Goal: Task Accomplishment & Management: Complete application form

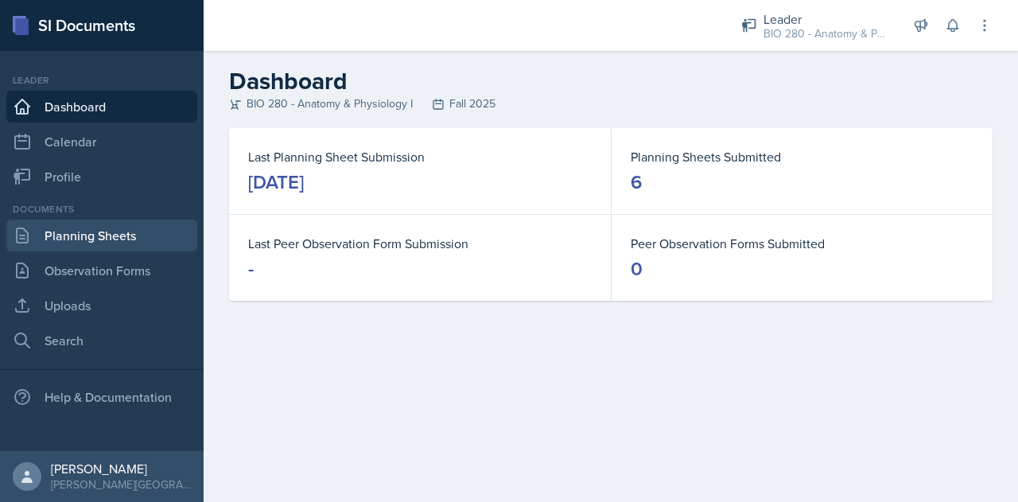
click at [65, 225] on link "Planning Sheets" at bounding box center [101, 236] width 191 height 32
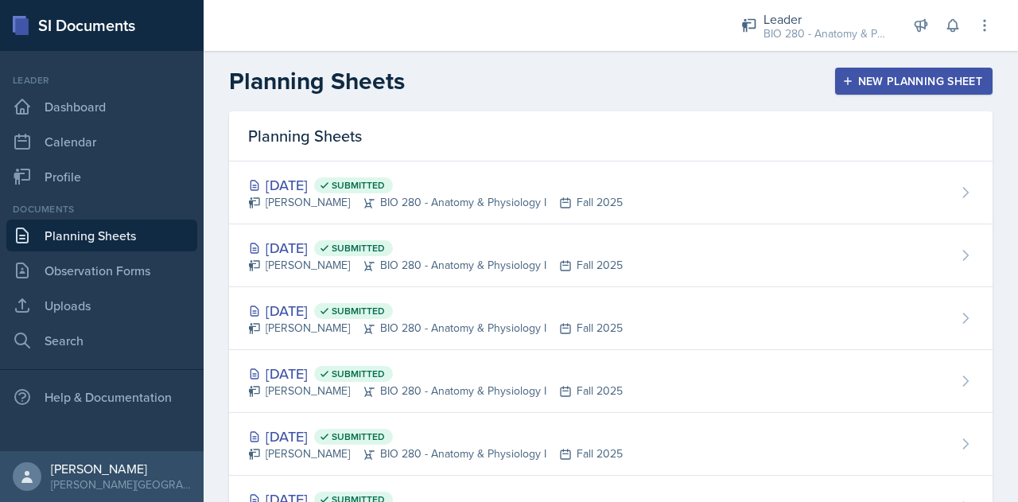
click at [888, 88] on div "New Planning Sheet" at bounding box center [914, 81] width 137 height 13
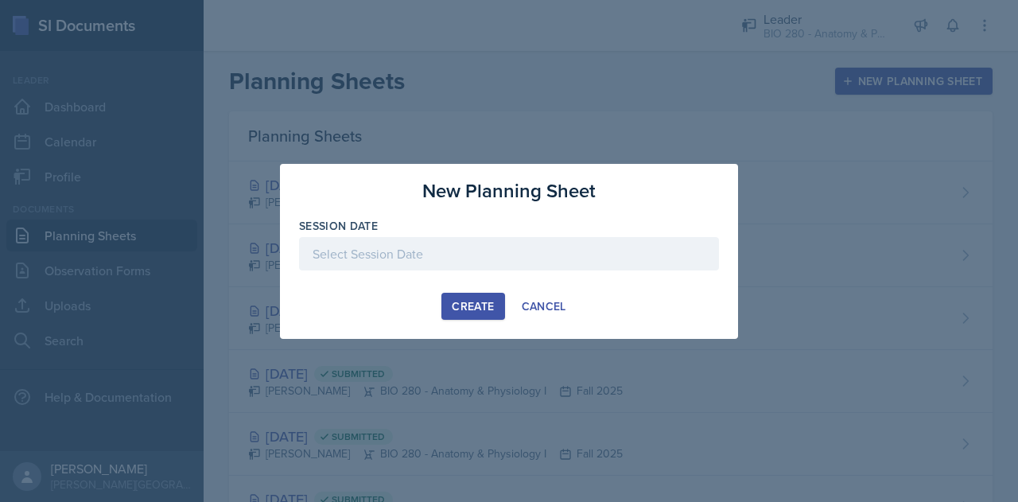
click at [524, 257] on div at bounding box center [509, 253] width 420 height 33
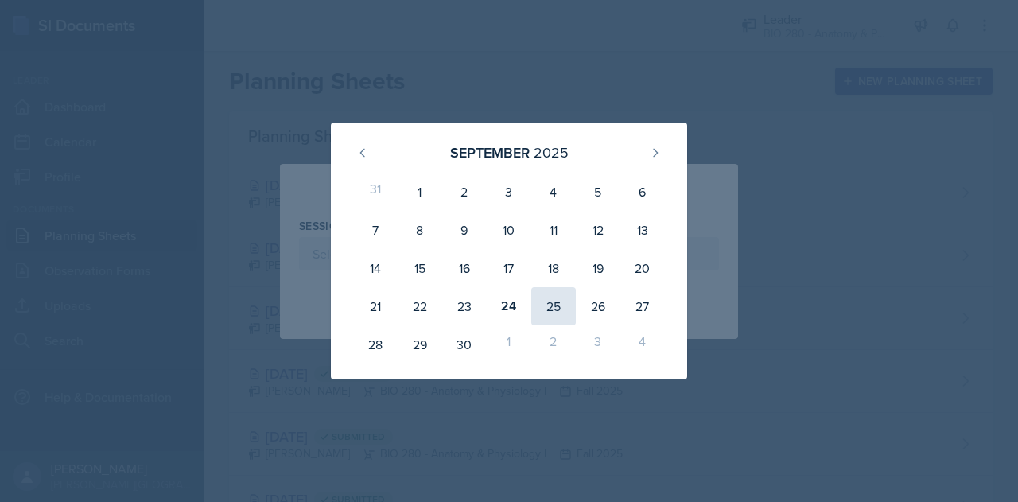
click at [547, 297] on div "25" at bounding box center [553, 306] width 45 height 38
type input "[DATE]"
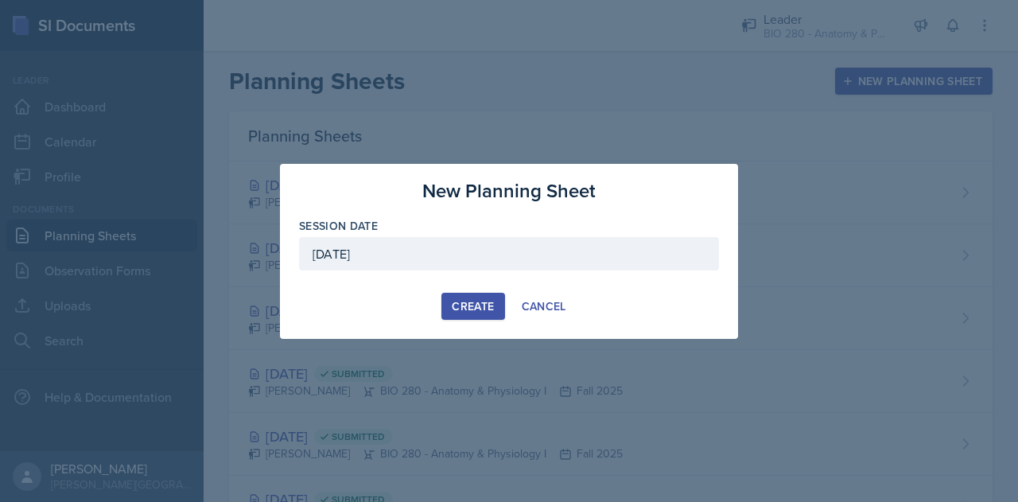
click at [450, 298] on button "Create" at bounding box center [473, 306] width 63 height 27
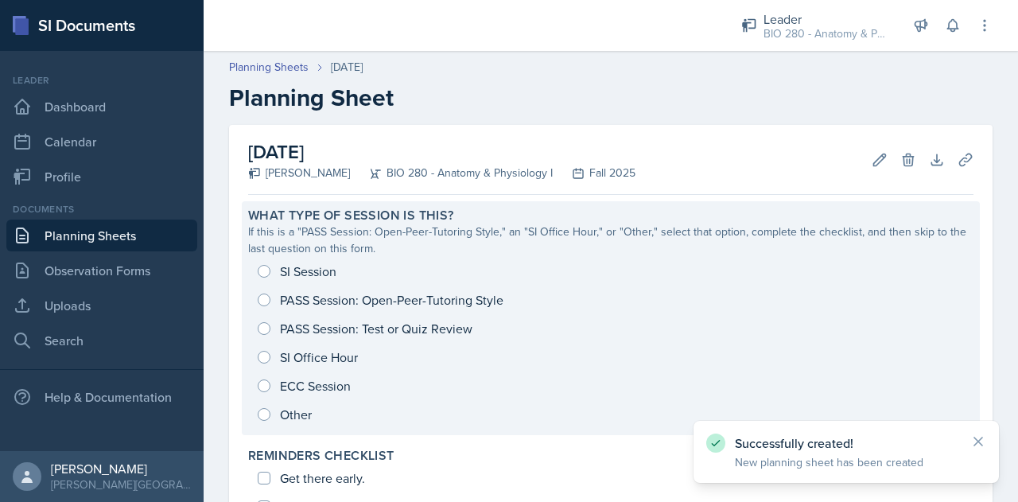
click at [274, 271] on div "SI Session PASS Session: Open-Peer-Tutoring Style PASS Session: Test or Quiz Re…" at bounding box center [611, 343] width 726 height 172
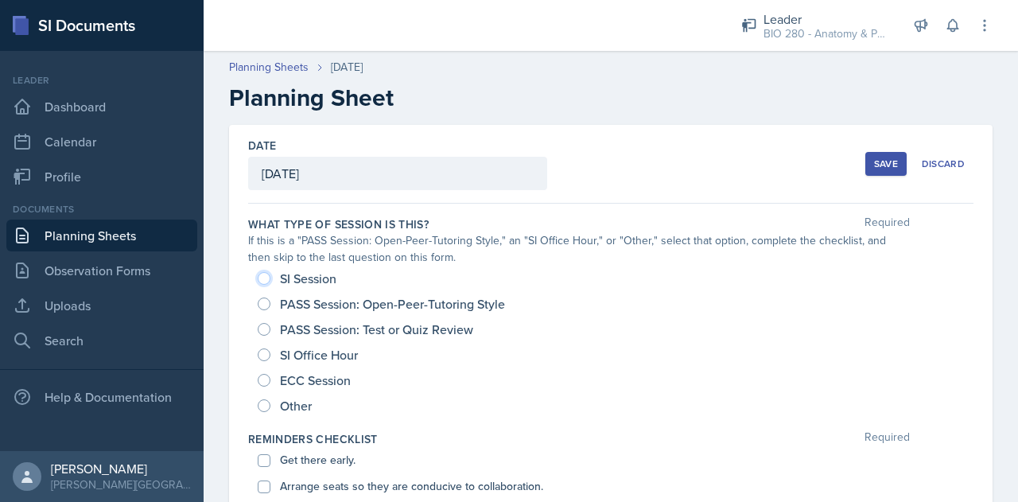
click at [267, 274] on input "SI Session" at bounding box center [264, 278] width 13 height 13
radio input "true"
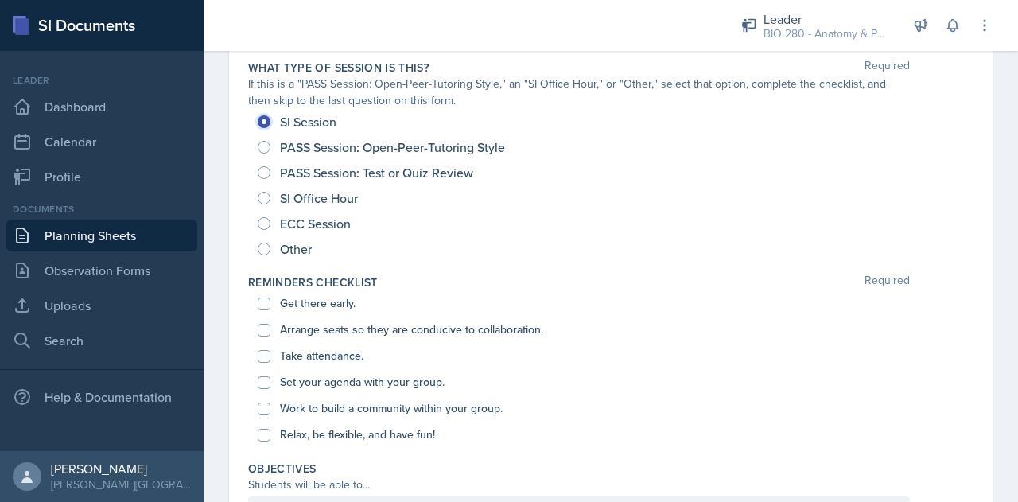
scroll to position [165, 0]
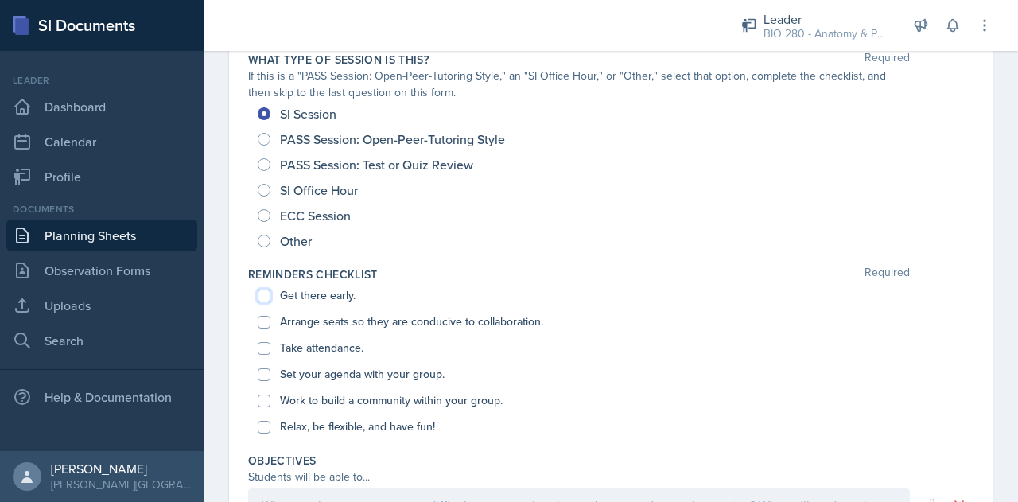
click at [261, 294] on input "Get there early." at bounding box center [264, 296] width 13 height 13
checkbox input "true"
click at [266, 329] on div "Arrange seats so they are conducive to collaboration." at bounding box center [611, 322] width 707 height 26
click at [264, 349] on input "Take attendance." at bounding box center [264, 348] width 13 height 13
checkbox input "true"
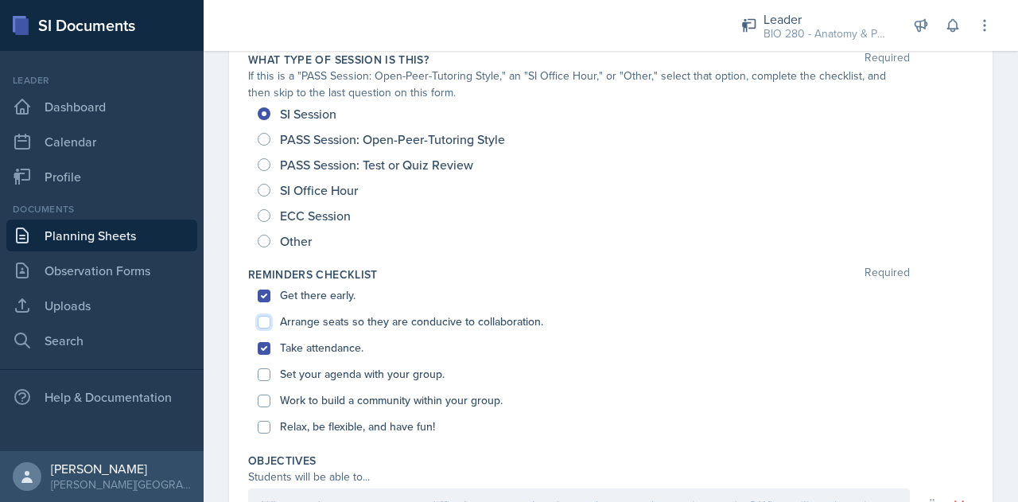
click at [263, 322] on input "Arrange seats so they are conducive to collaboration." at bounding box center [264, 322] width 13 height 13
checkbox input "true"
click at [263, 376] on input "Set your agenda with your group." at bounding box center [264, 374] width 13 height 13
checkbox input "true"
click at [263, 397] on input "Work to build a community within your group." at bounding box center [264, 401] width 13 height 13
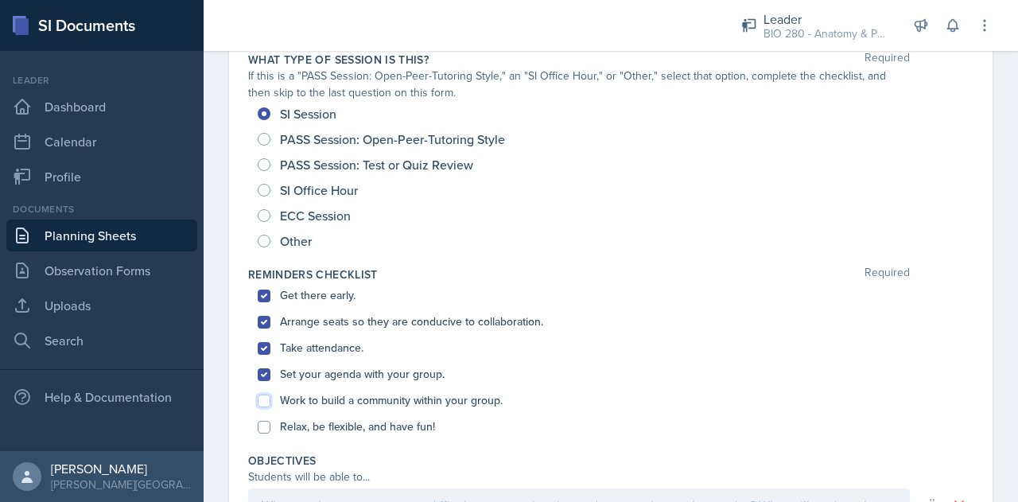
checkbox input "true"
click at [269, 426] on input "Relax, be flexible, and have fun!" at bounding box center [264, 427] width 13 height 13
checkbox input "true"
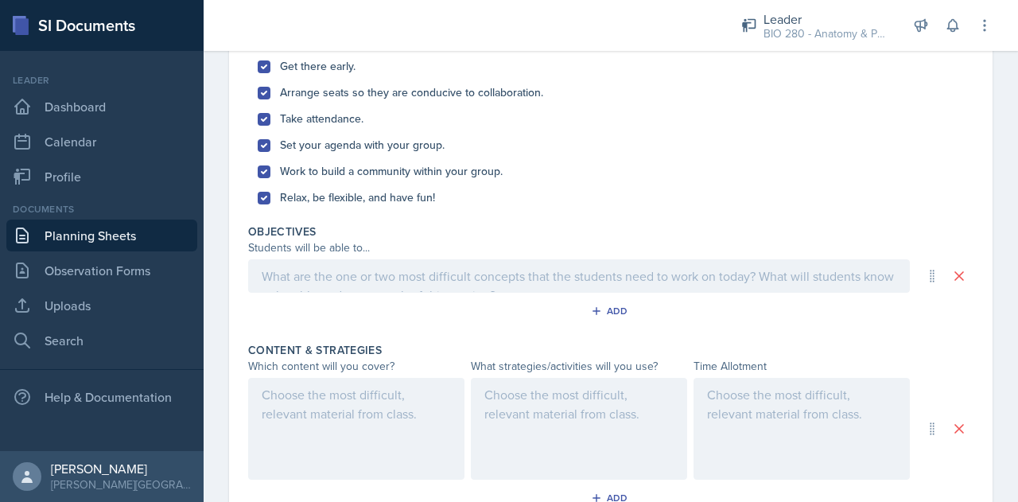
scroll to position [422, 0]
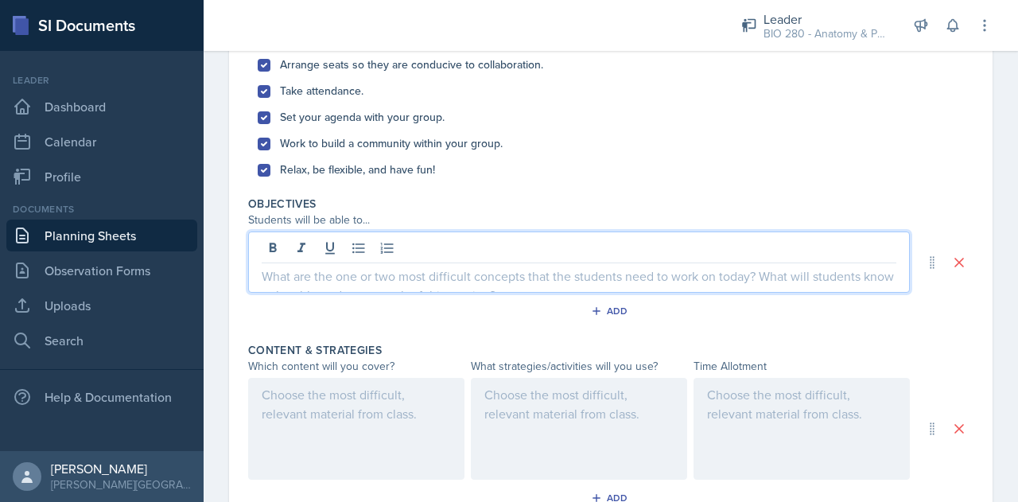
click at [310, 281] on p at bounding box center [579, 276] width 635 height 19
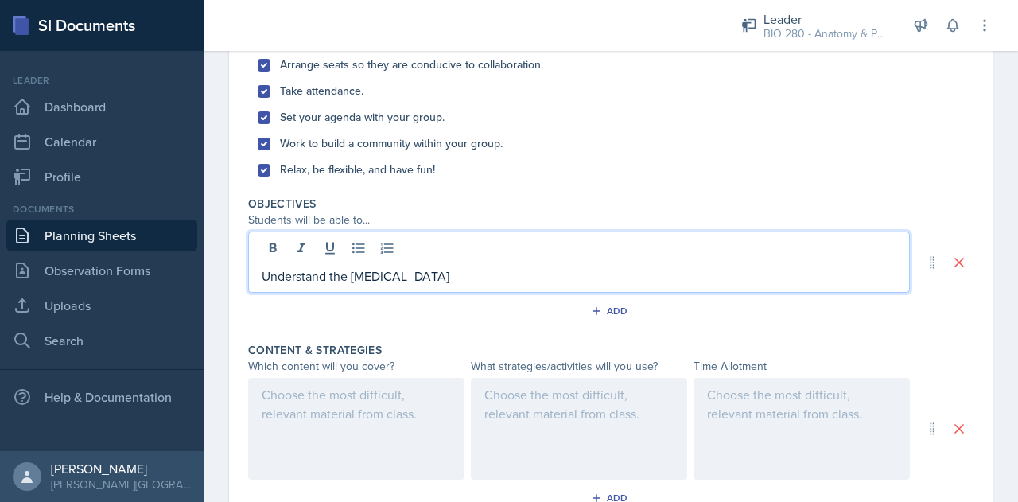
click at [352, 282] on p "Understand the [MEDICAL_DATA]" at bounding box center [579, 276] width 635 height 19
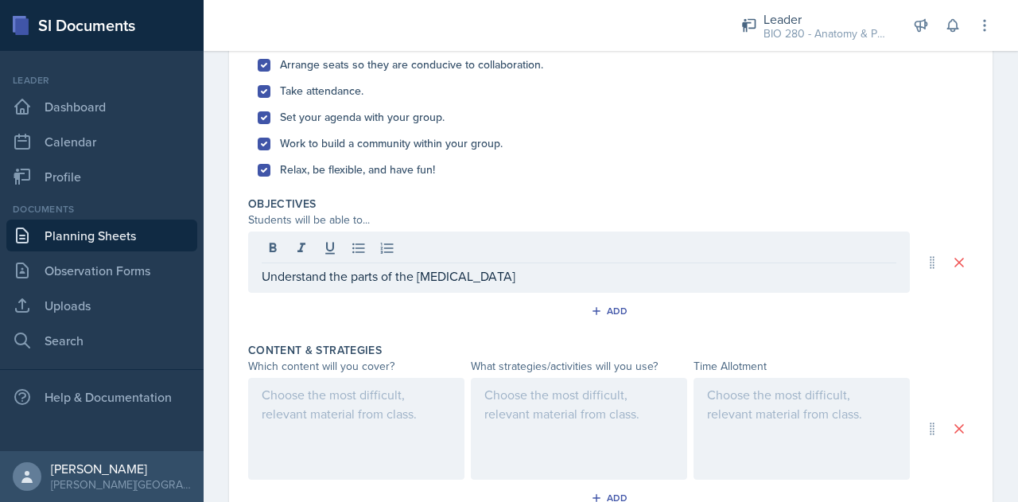
click at [485, 288] on div "Understand the parts of the [MEDICAL_DATA]" at bounding box center [579, 262] width 662 height 61
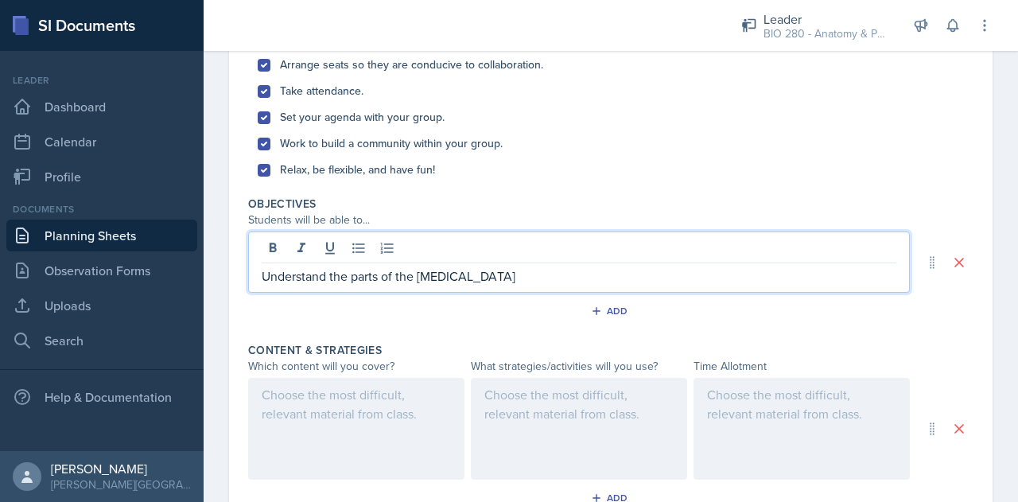
click at [485, 281] on p "Understand the parts of the [MEDICAL_DATA]" at bounding box center [579, 276] width 635 height 19
click at [391, 392] on div at bounding box center [356, 429] width 216 height 102
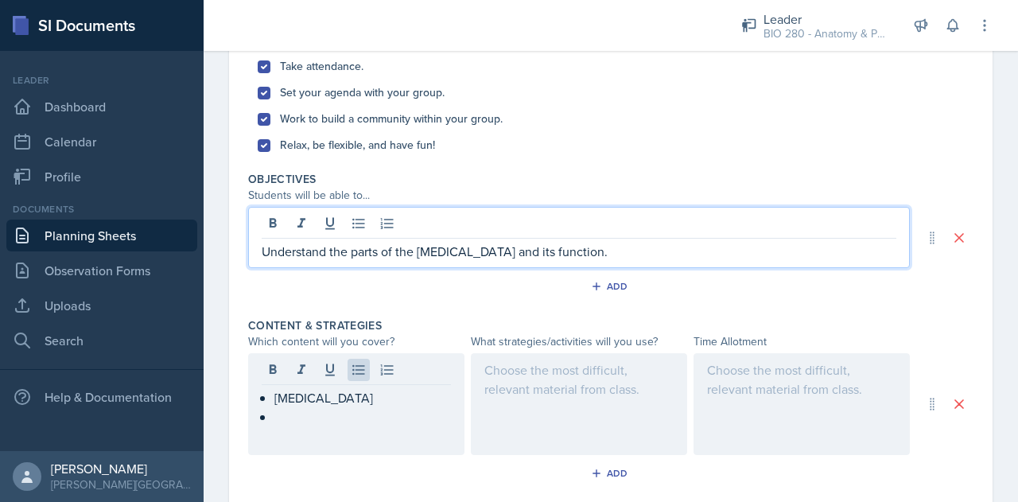
scroll to position [474, 0]
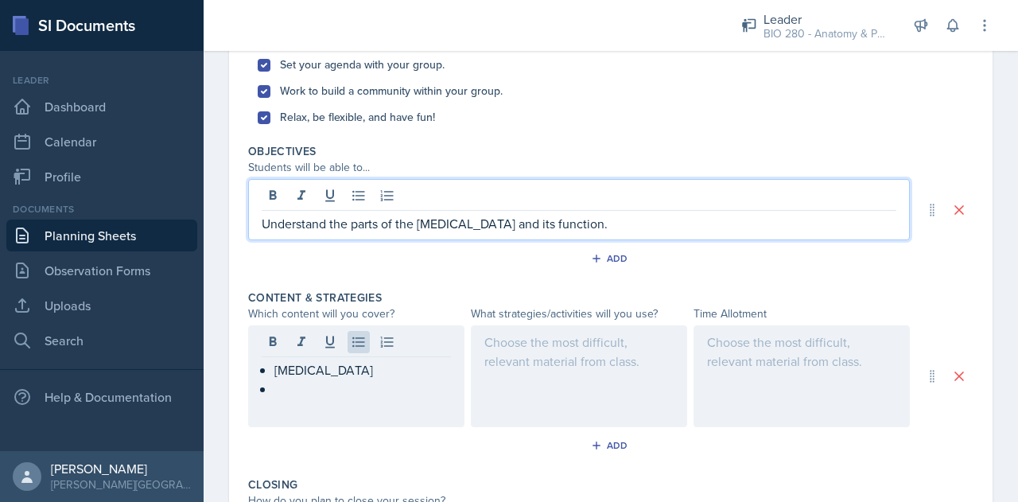
click at [566, 220] on p "Understand the parts of the [MEDICAL_DATA] and its function." at bounding box center [579, 223] width 635 height 19
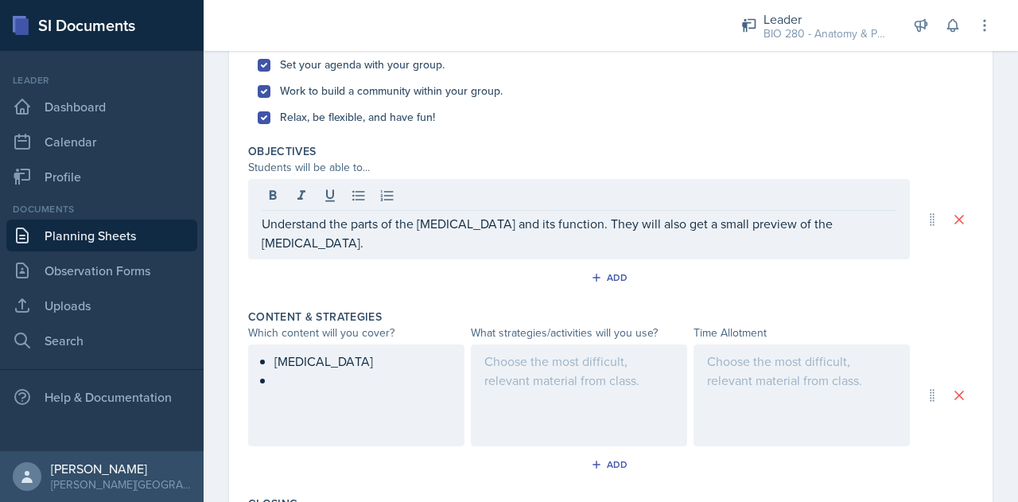
click at [380, 391] on div "[MEDICAL_DATA]" at bounding box center [356, 395] width 216 height 102
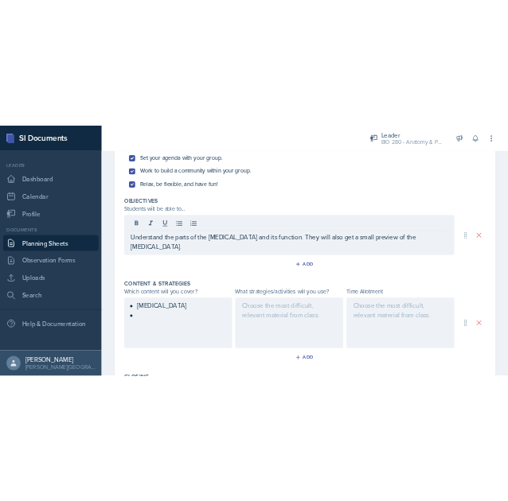
scroll to position [501, 0]
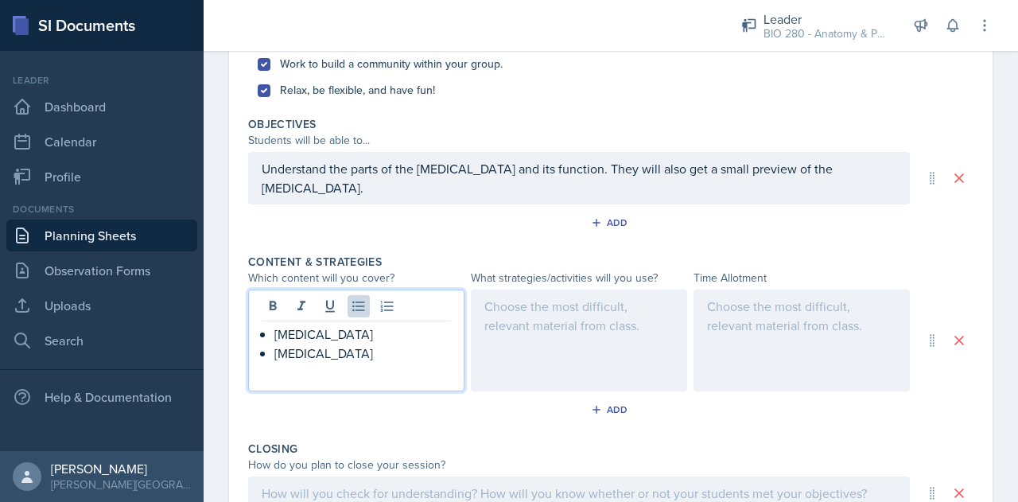
click at [371, 344] on p "[MEDICAL_DATA]" at bounding box center [362, 353] width 177 height 19
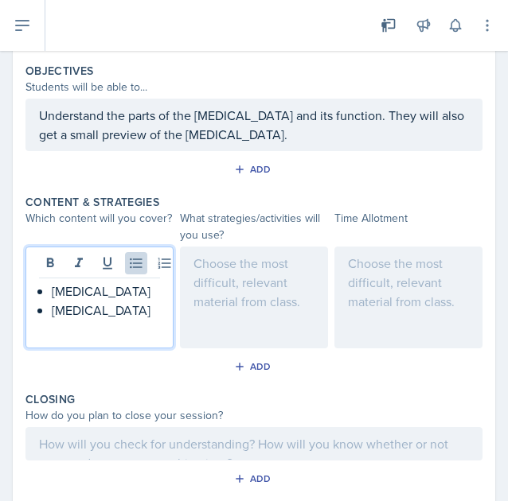
click at [113, 285] on p "[MEDICAL_DATA]" at bounding box center [106, 291] width 108 height 19
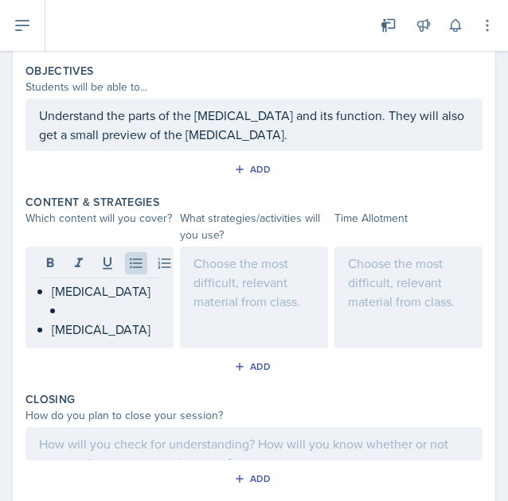
click at [70, 309] on p at bounding box center [111, 310] width 95 height 19
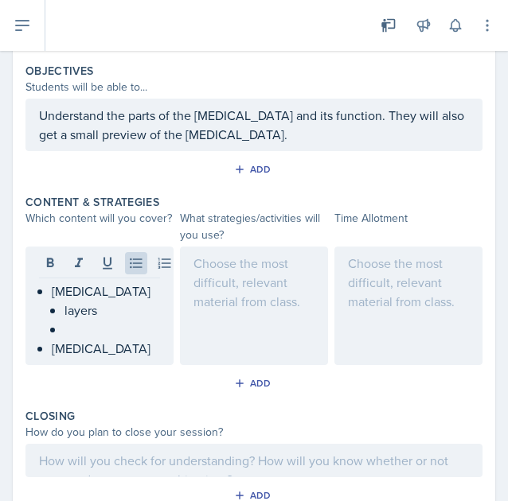
click at [68, 322] on p at bounding box center [111, 329] width 95 height 19
click at [116, 321] on p "cell types" at bounding box center [111, 329] width 95 height 19
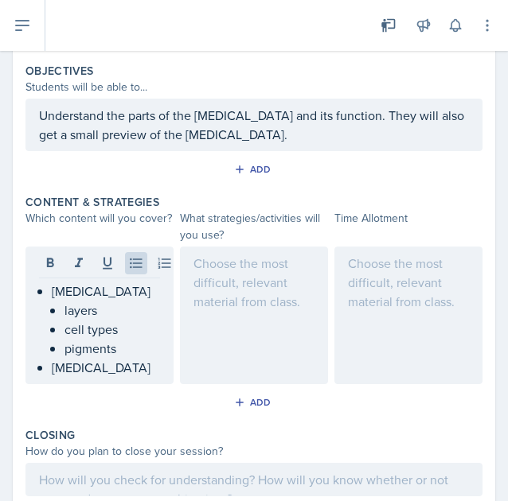
click at [244, 281] on div at bounding box center [254, 316] width 148 height 138
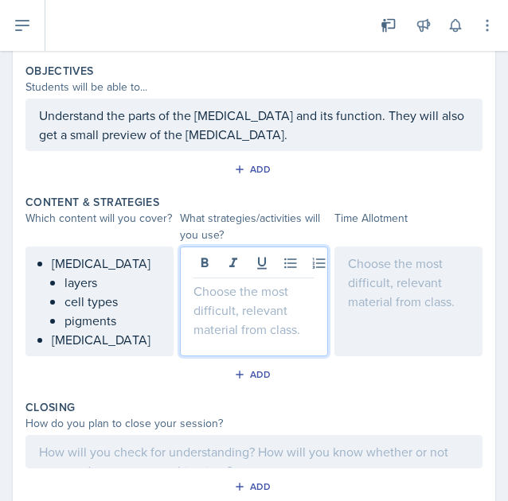
scroll to position [529, 0]
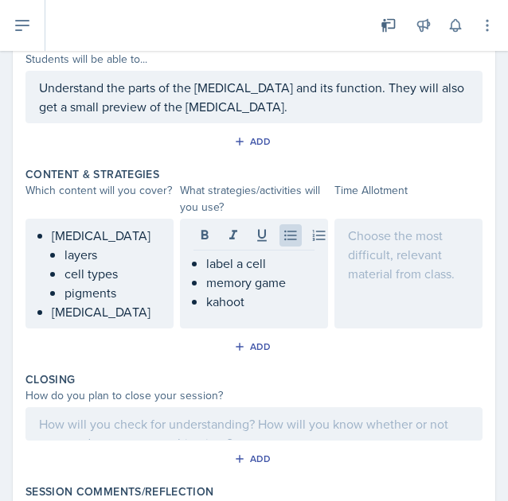
click at [391, 278] on div at bounding box center [408, 274] width 148 height 110
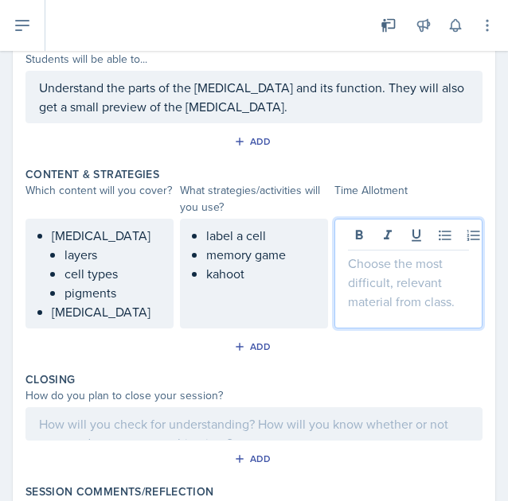
scroll to position [557, 0]
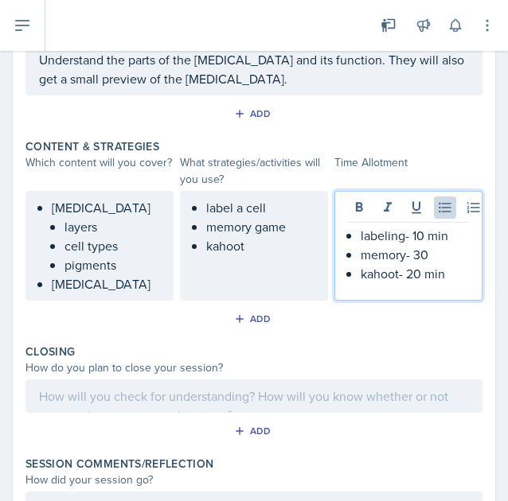
click at [434, 247] on p "memory- 30" at bounding box center [414, 254] width 108 height 19
click at [253, 381] on div at bounding box center [253, 396] width 457 height 33
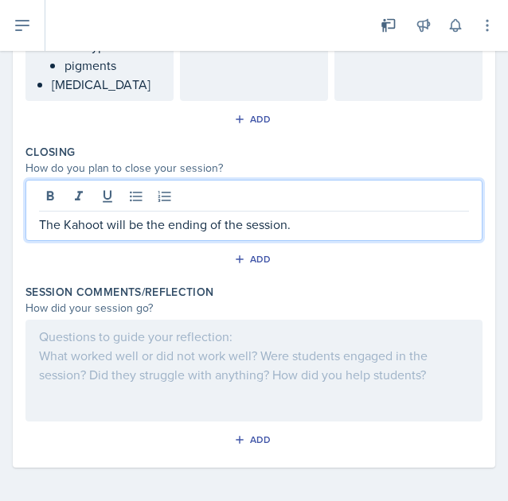
scroll to position [0, 0]
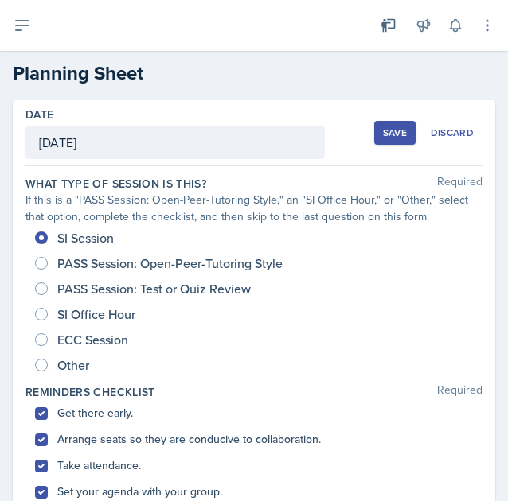
click at [387, 133] on div "Save" at bounding box center [395, 133] width 24 height 13
